Goal: Complete application form

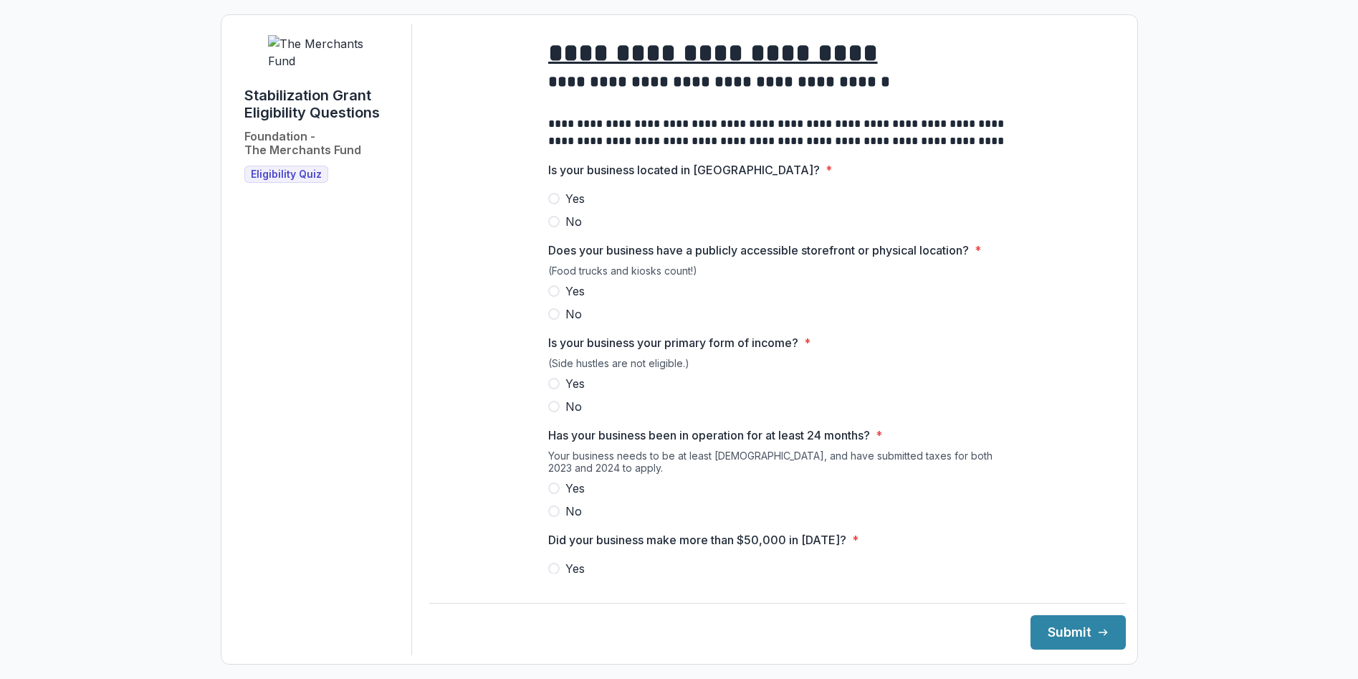
click at [558, 207] on label "Yes" at bounding box center [777, 198] width 459 height 17
drag, startPoint x: 576, startPoint y: 301, endPoint x: 573, endPoint y: 366, distance: 65.3
click at [576, 300] on span "Yes" at bounding box center [575, 290] width 19 height 17
click at [566, 392] on span "Yes" at bounding box center [575, 383] width 19 height 17
click at [568, 497] on span "Yes" at bounding box center [575, 488] width 19 height 17
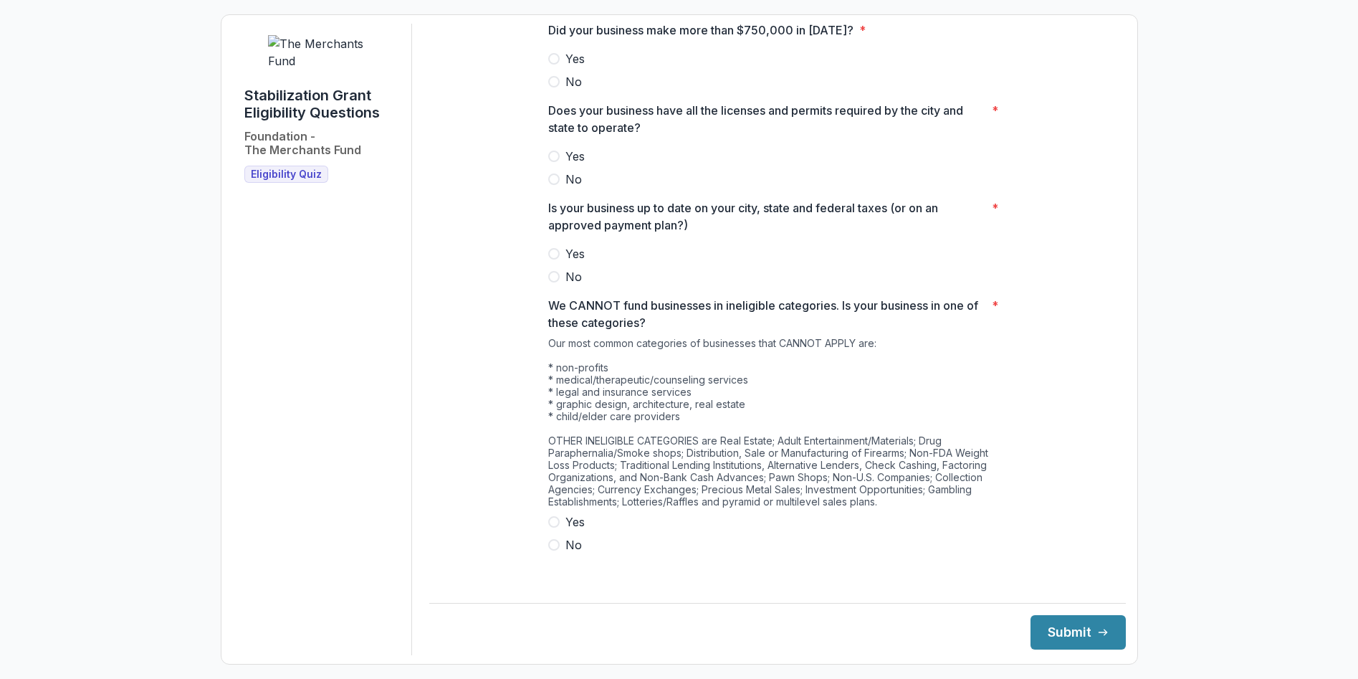
scroll to position [593, 0]
click at [568, 551] on span "No" at bounding box center [574, 541] width 16 height 17
click at [566, 259] on span "Yes" at bounding box center [575, 250] width 19 height 17
click at [558, 162] on label "Yes" at bounding box center [777, 153] width 459 height 17
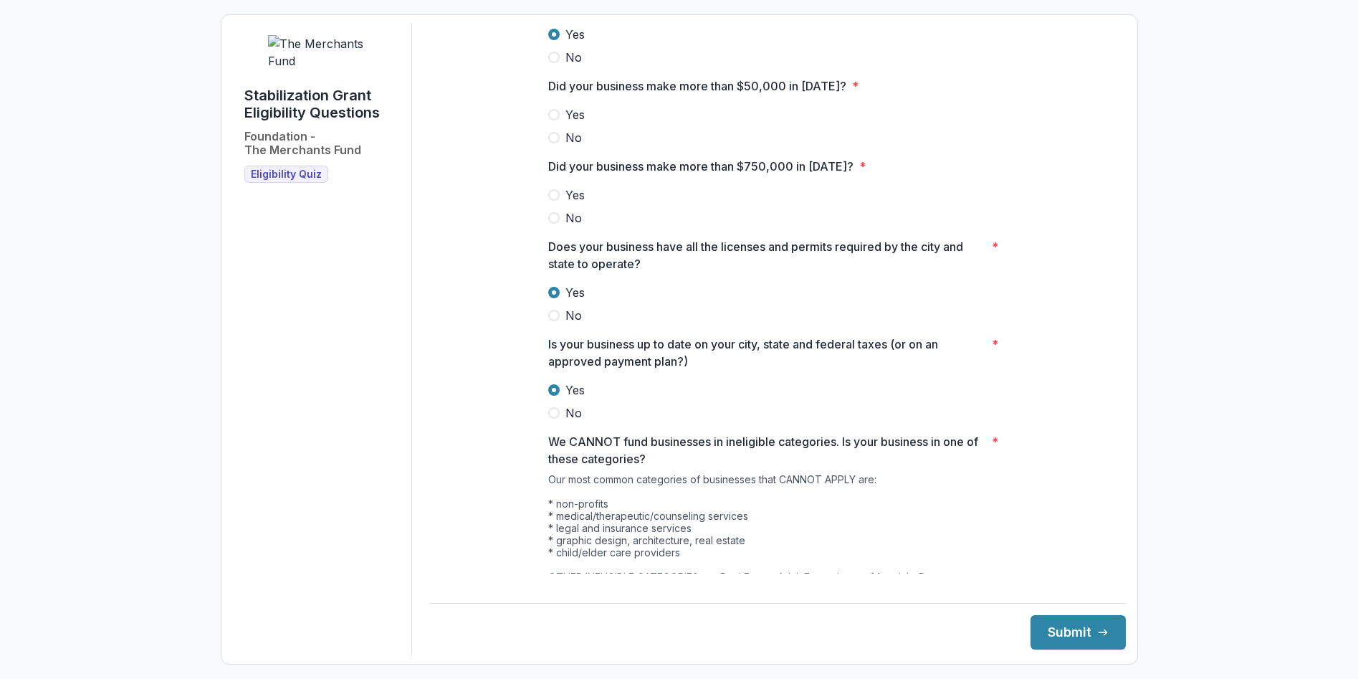
scroll to position [449, 0]
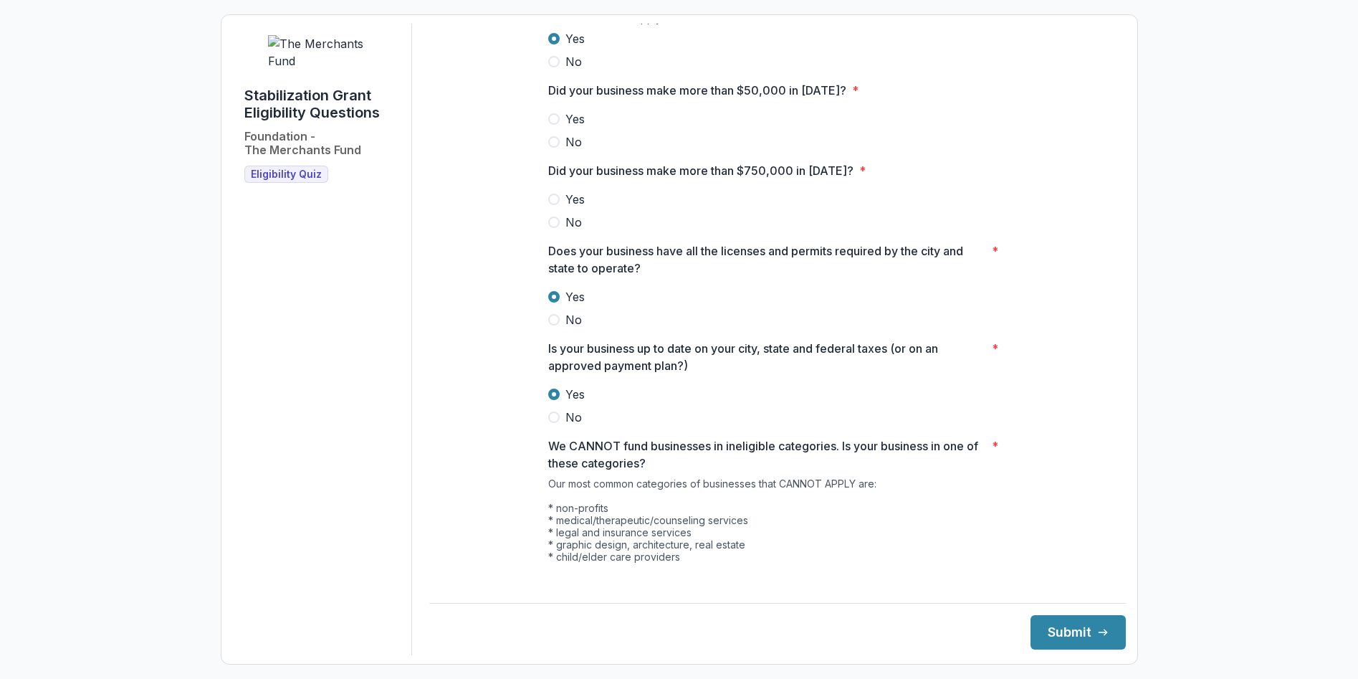
click at [568, 230] on span "No" at bounding box center [574, 222] width 16 height 17
click at [573, 128] on span "Yes" at bounding box center [575, 118] width 19 height 17
click at [1064, 633] on button "Submit" at bounding box center [1078, 632] width 95 height 34
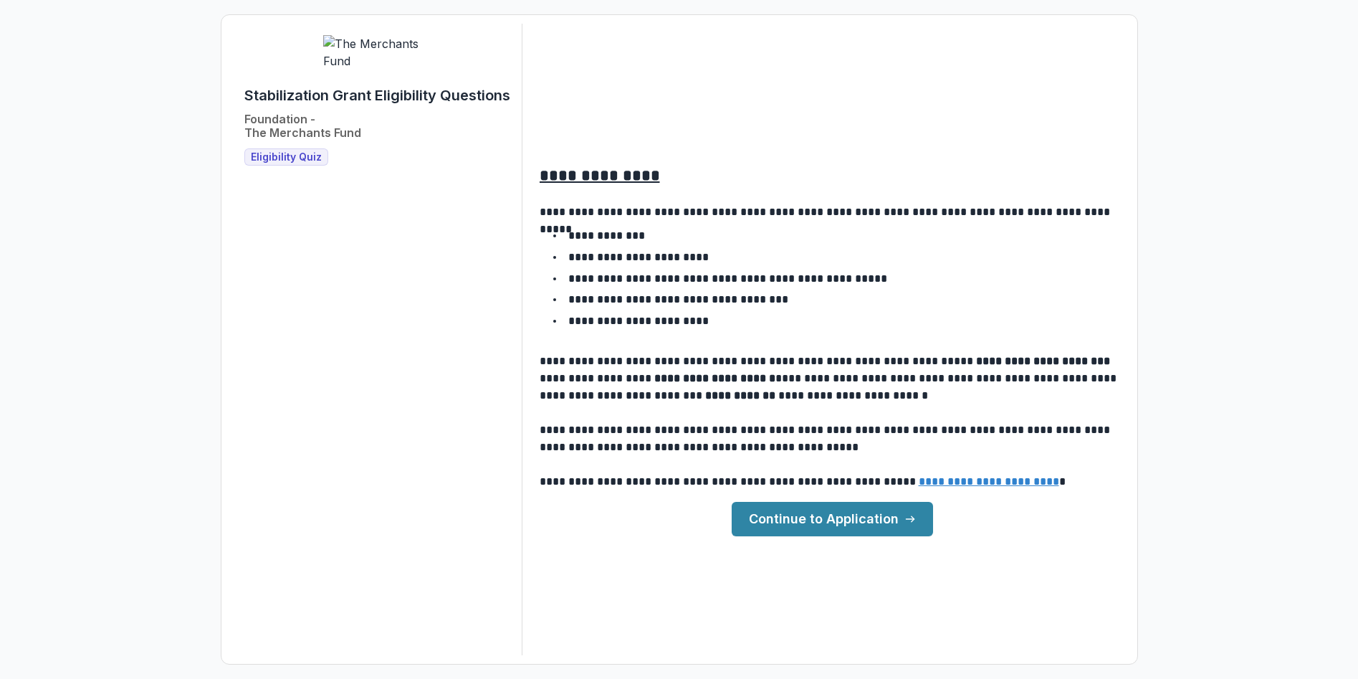
click at [477, 578] on div "Stabilization Grant Eligibility Questions Foundation - The Merchants Fund Eligi…" at bounding box center [378, 340] width 290 height 632
click at [475, 457] on div "Stabilization Grant Eligibility Questions Foundation - The Merchants Fund Eligi…" at bounding box center [378, 340] width 290 height 632
